Goal: Contribute content

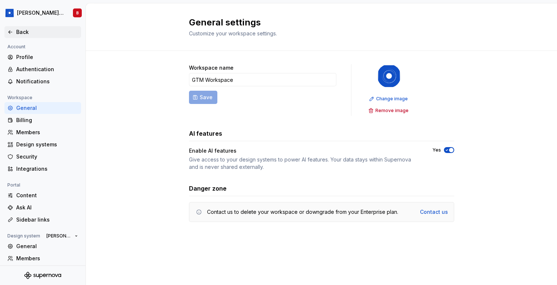
click at [9, 33] on icon at bounding box center [10, 32] width 6 height 6
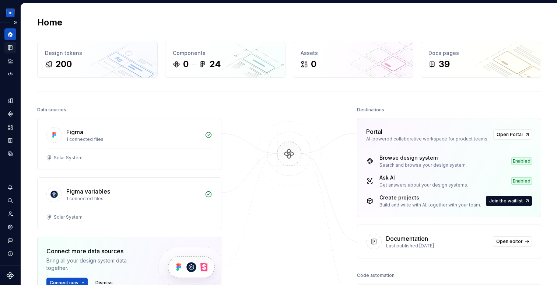
click at [12, 48] on icon "Documentation" at bounding box center [11, 48] width 3 height 4
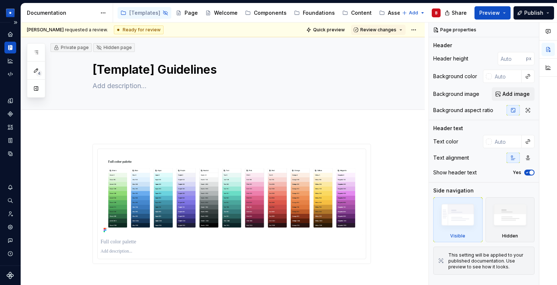
type textarea "*"
